Goal: Check status: Check status

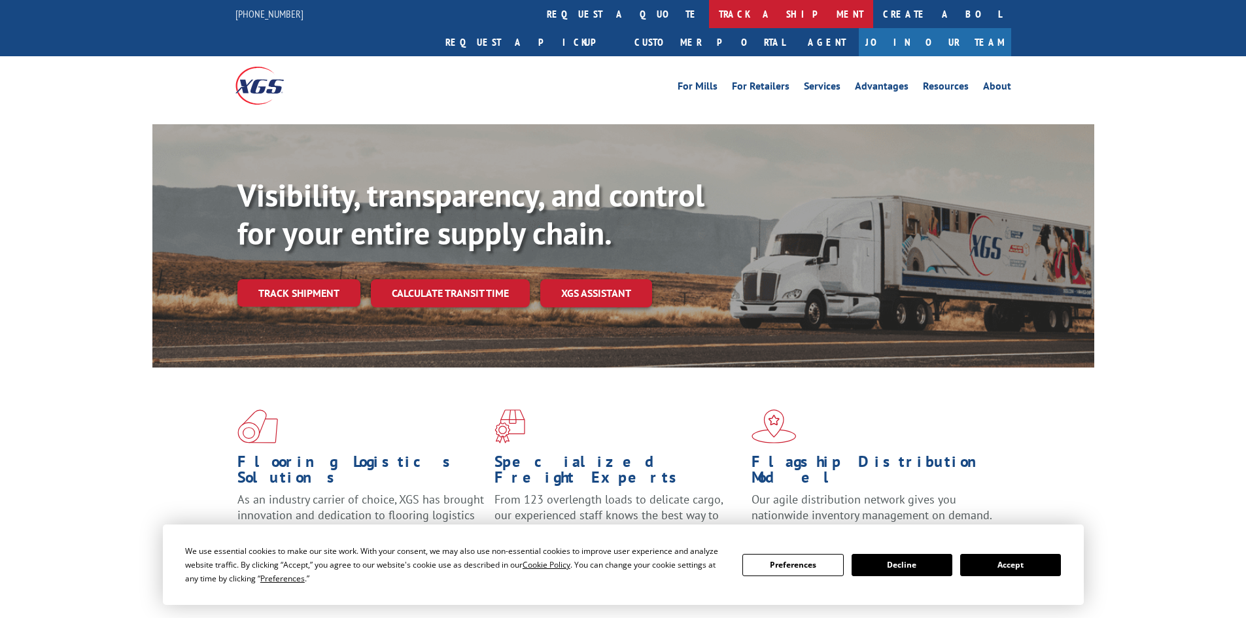
click at [709, 7] on link "track a shipment" at bounding box center [791, 14] width 164 height 28
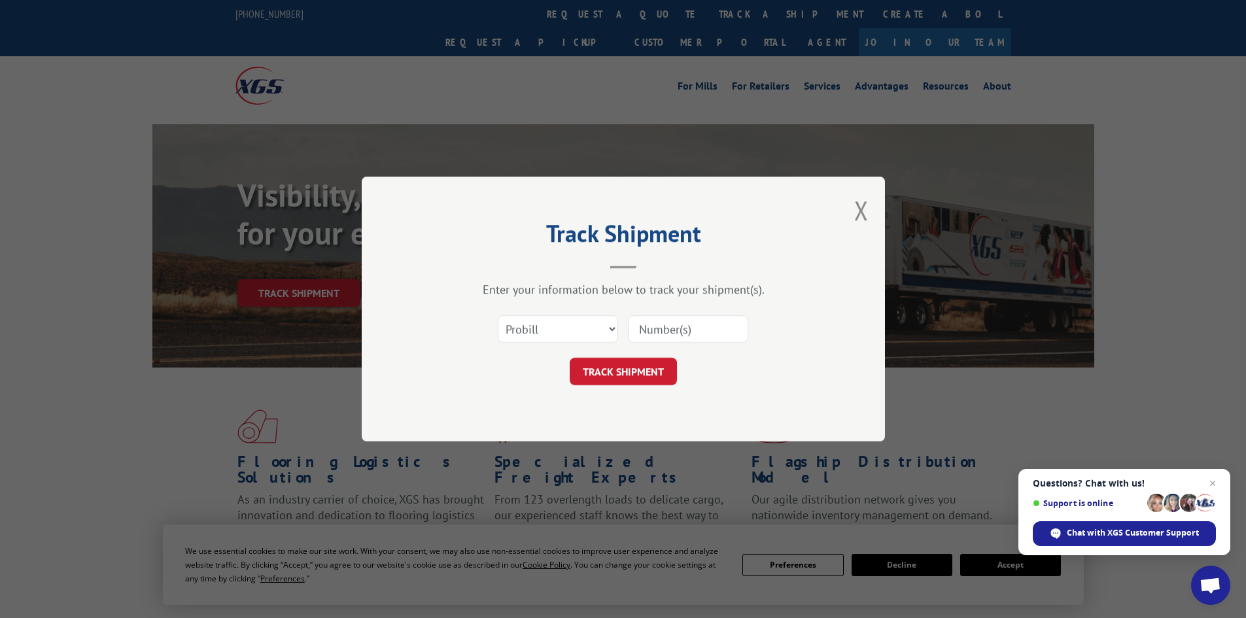
click at [681, 333] on input at bounding box center [688, 328] width 120 height 27
paste input "17496855"
type input "17496855"
click at [649, 372] on button "TRACK SHIPMENT" at bounding box center [623, 371] width 107 height 27
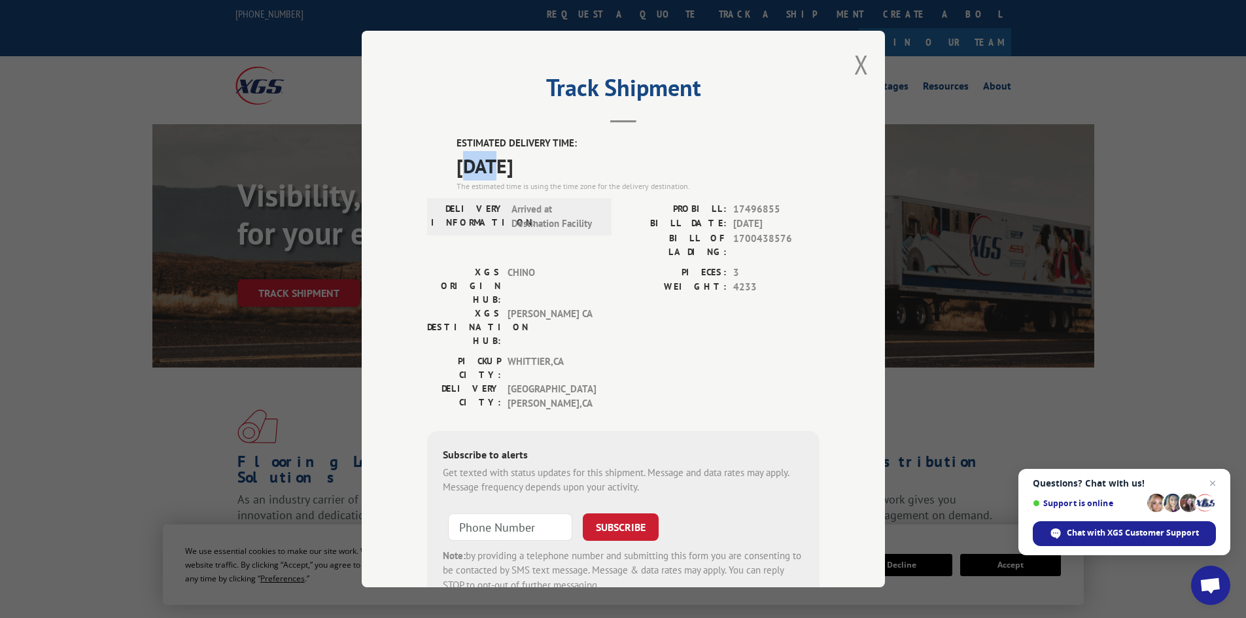
drag, startPoint x: 463, startPoint y: 167, endPoint x: 491, endPoint y: 169, distance: 28.2
click at [491, 169] on span "[DATE]" at bounding box center [637, 165] width 363 height 29
click at [466, 168] on span "[DATE]" at bounding box center [637, 165] width 363 height 29
drag, startPoint x: 454, startPoint y: 168, endPoint x: 501, endPoint y: 170, distance: 46.5
click at [501, 170] on span "[DATE]" at bounding box center [637, 165] width 363 height 29
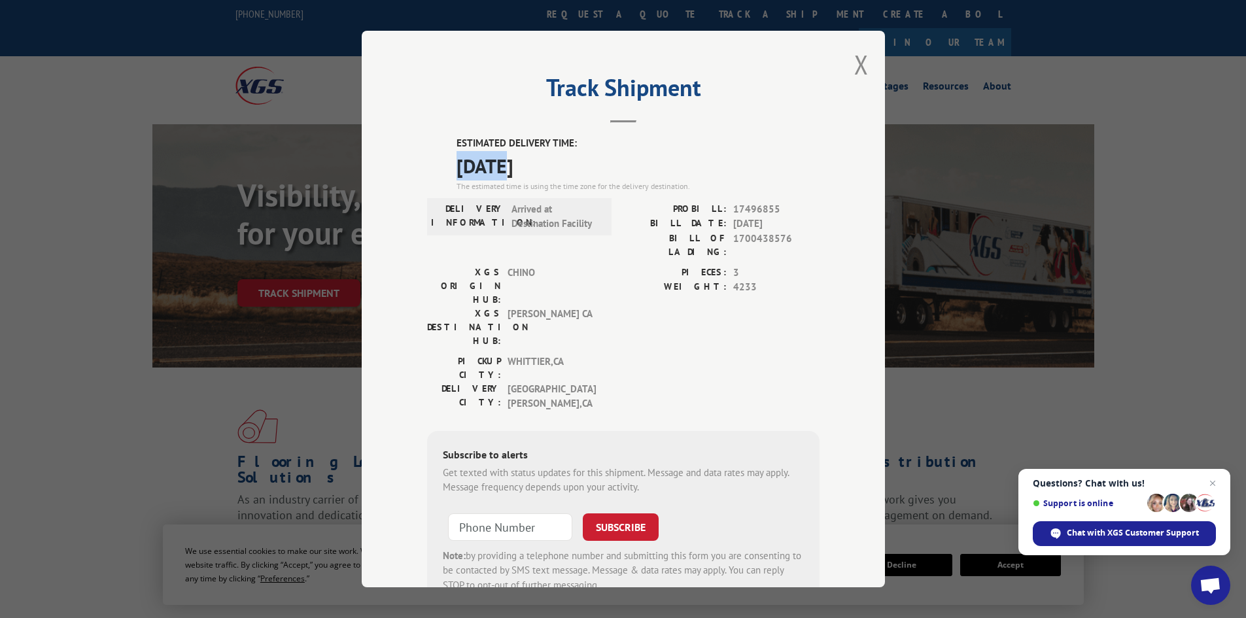
copy span "09/08"
